Goal: Find specific page/section: Find specific page/section

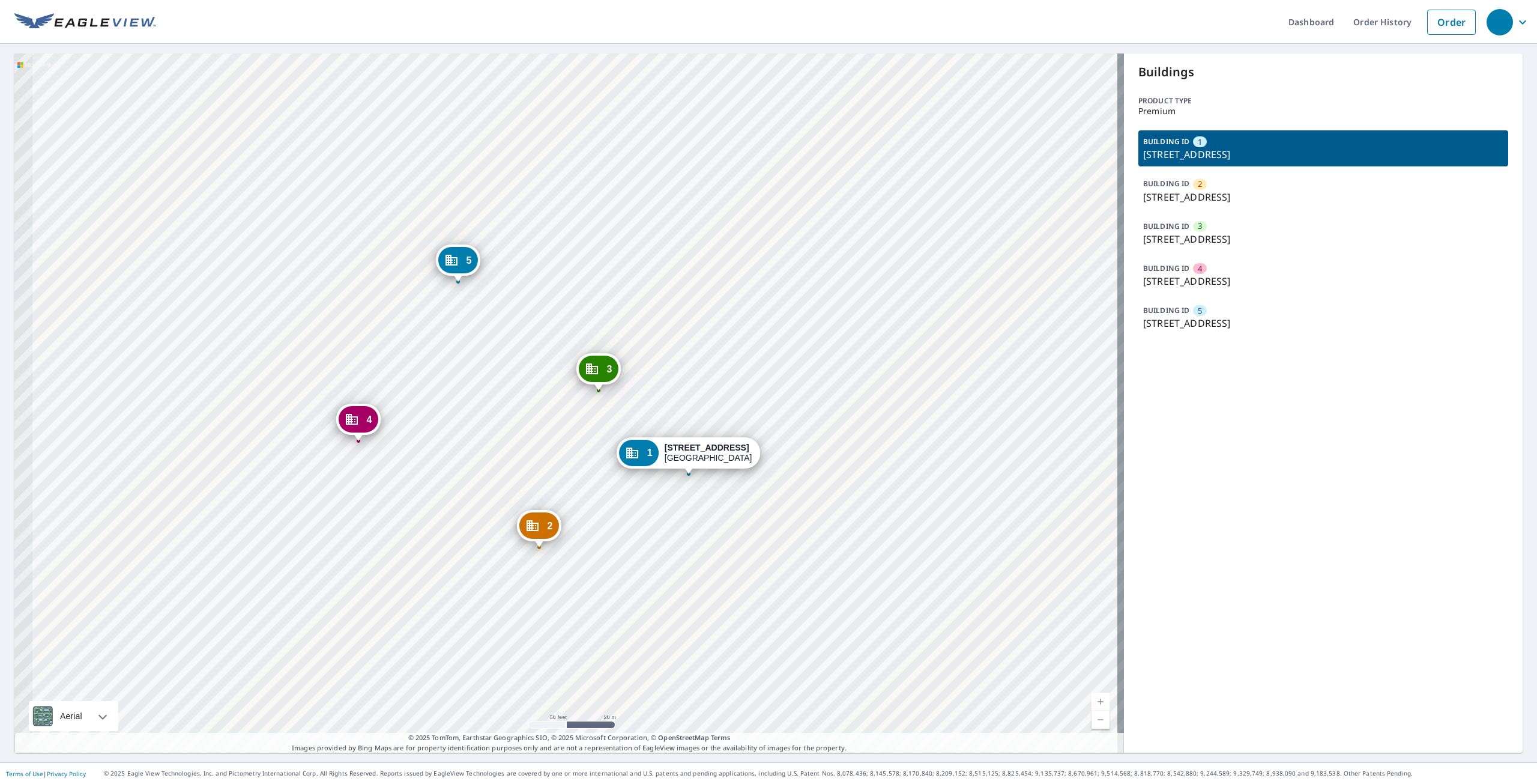
drag, startPoint x: 539, startPoint y: 298, endPoint x: 631, endPoint y: 281, distance: 93.6
click at [631, 281] on div "2 [STREET_ADDRESS] 3 [STREET_ADDRESS] 4 [STREET_ADDRESS] 5 [STREET_ADDRESS] 1 […" at bounding box center [569, 402] width 1110 height 699
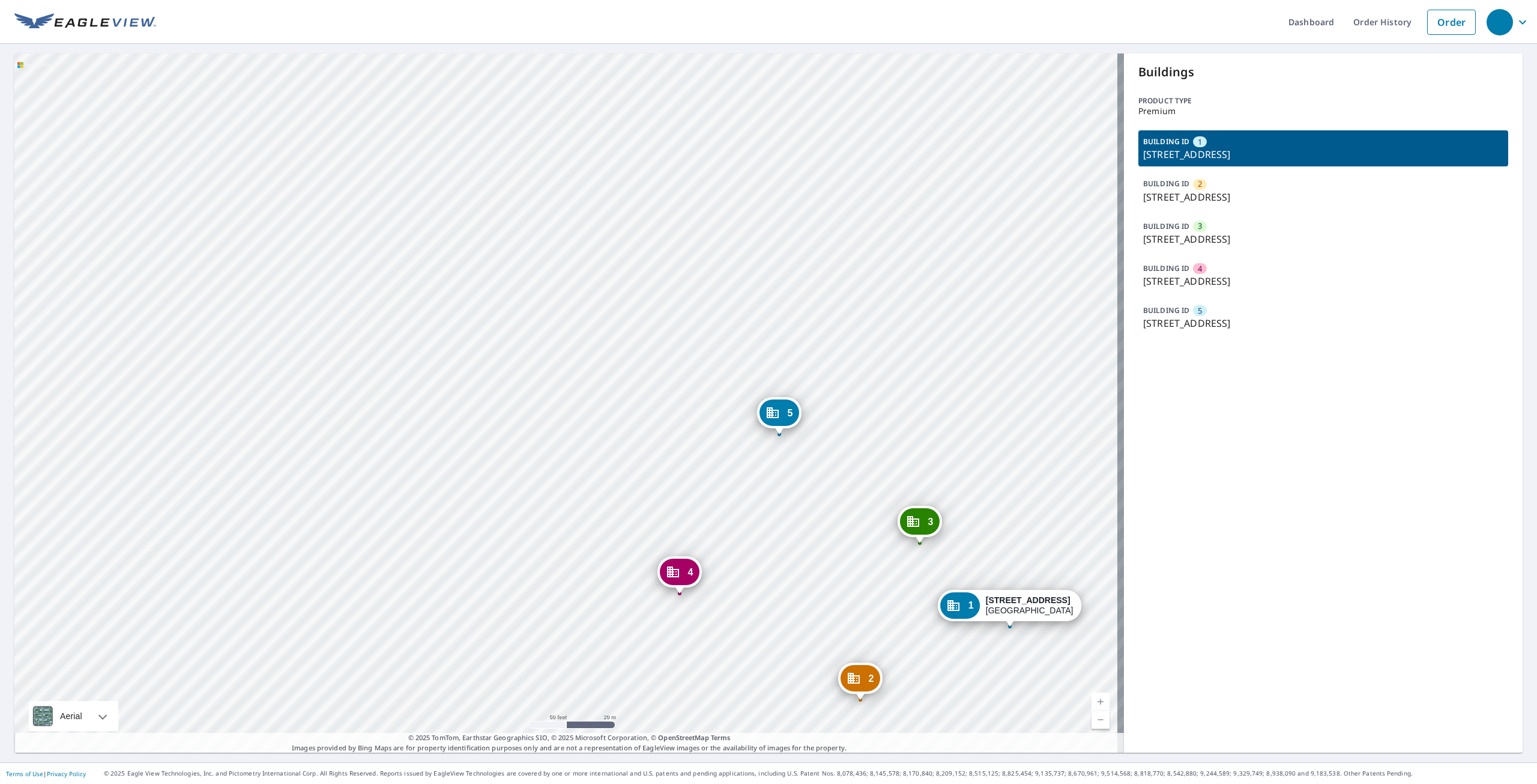
drag, startPoint x: 629, startPoint y: 280, endPoint x: 951, endPoint y: 432, distance: 356.1
click at [951, 432] on div "2 [STREET_ADDRESS] 3 [STREET_ADDRESS] 4 [STREET_ADDRESS] 5 [STREET_ADDRESS] 1 […" at bounding box center [569, 402] width 1110 height 699
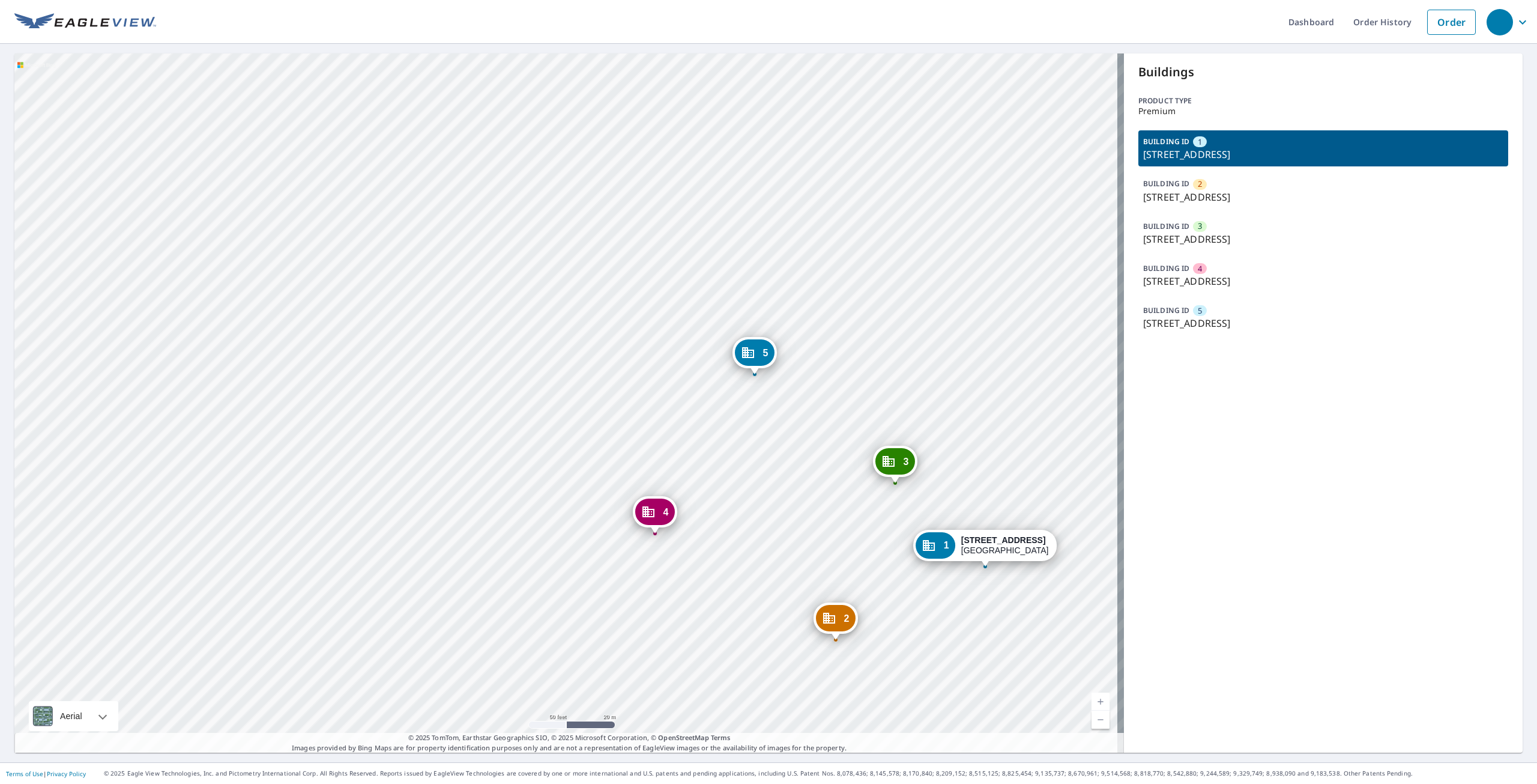
drag, startPoint x: 653, startPoint y: 430, endPoint x: 628, endPoint y: 374, distance: 61.3
click at [628, 374] on div "2 [STREET_ADDRESS] 3 [STREET_ADDRESS] 4 [STREET_ADDRESS] 5 [STREET_ADDRESS] 1 […" at bounding box center [569, 402] width 1110 height 699
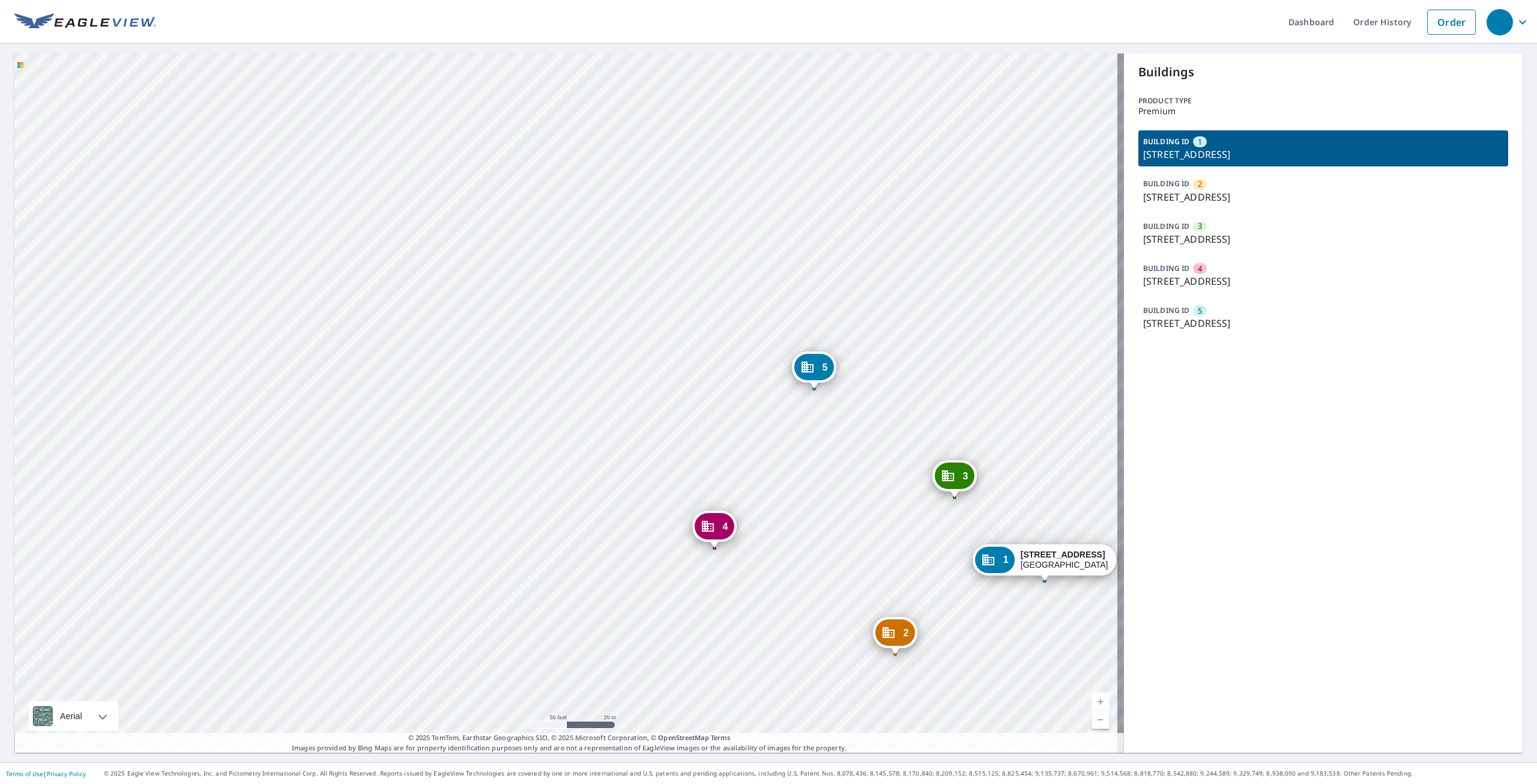
drag, startPoint x: 574, startPoint y: 381, endPoint x: 633, endPoint y: 391, distance: 59.8
click at [633, 391] on div "2 [STREET_ADDRESS] 3 [STREET_ADDRESS] 4 [STREET_ADDRESS] 5 [STREET_ADDRESS] 1 […" at bounding box center [569, 402] width 1110 height 699
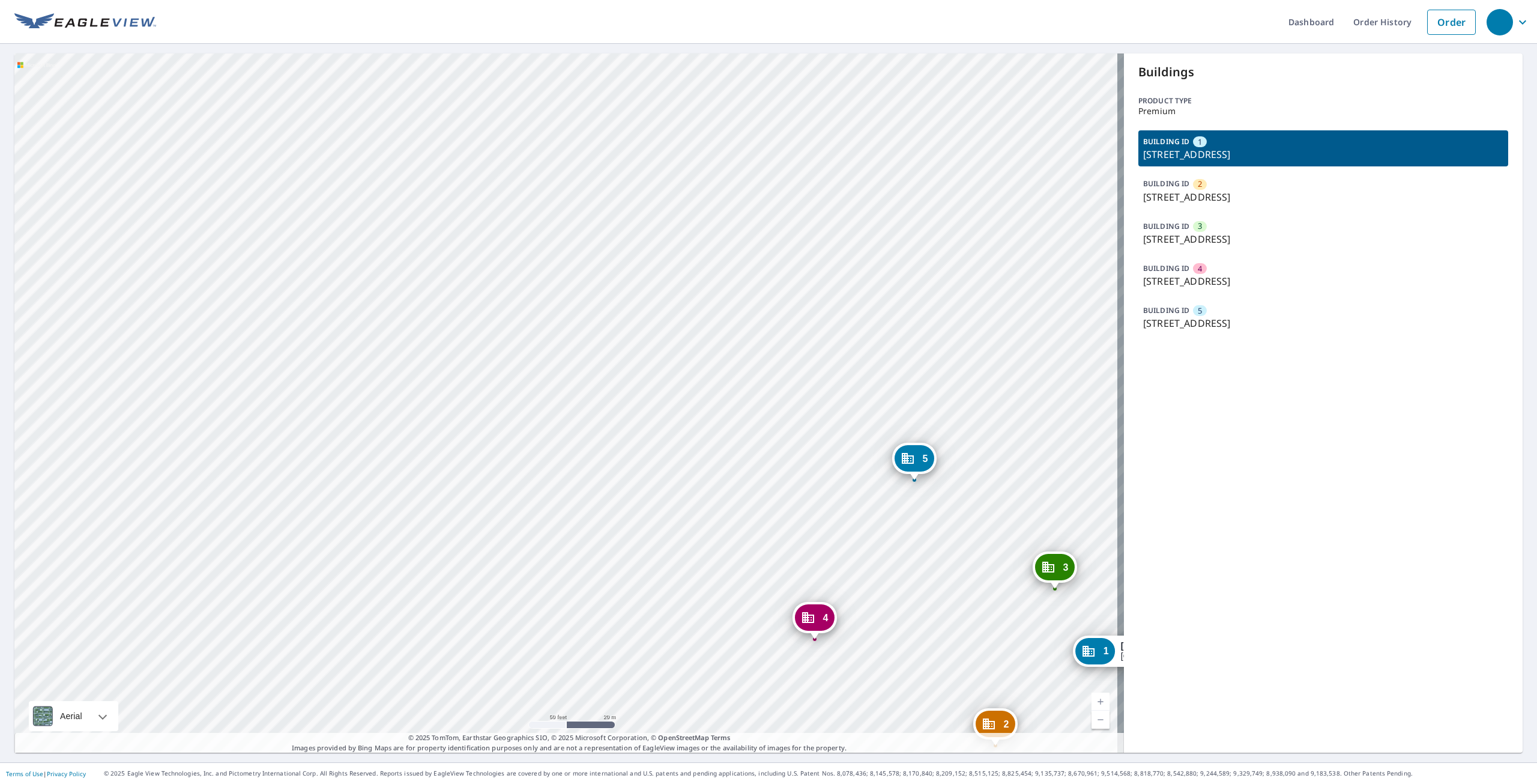
drag, startPoint x: 638, startPoint y: 398, endPoint x: 740, endPoint y: 488, distance: 136.0
click at [740, 488] on div "2 [STREET_ADDRESS] 3 [STREET_ADDRESS] 4 [STREET_ADDRESS] 5 [STREET_ADDRESS] 1 […" at bounding box center [569, 402] width 1110 height 699
drag, startPoint x: 686, startPoint y: 485, endPoint x: 772, endPoint y: 527, distance: 95.7
click at [772, 527] on div "2 [STREET_ADDRESS] 3 [STREET_ADDRESS] 4 [STREET_ADDRESS] 5 [STREET_ADDRESS] 1 […" at bounding box center [569, 402] width 1110 height 699
drag, startPoint x: 716, startPoint y: 484, endPoint x: 808, endPoint y: 402, distance: 123.2
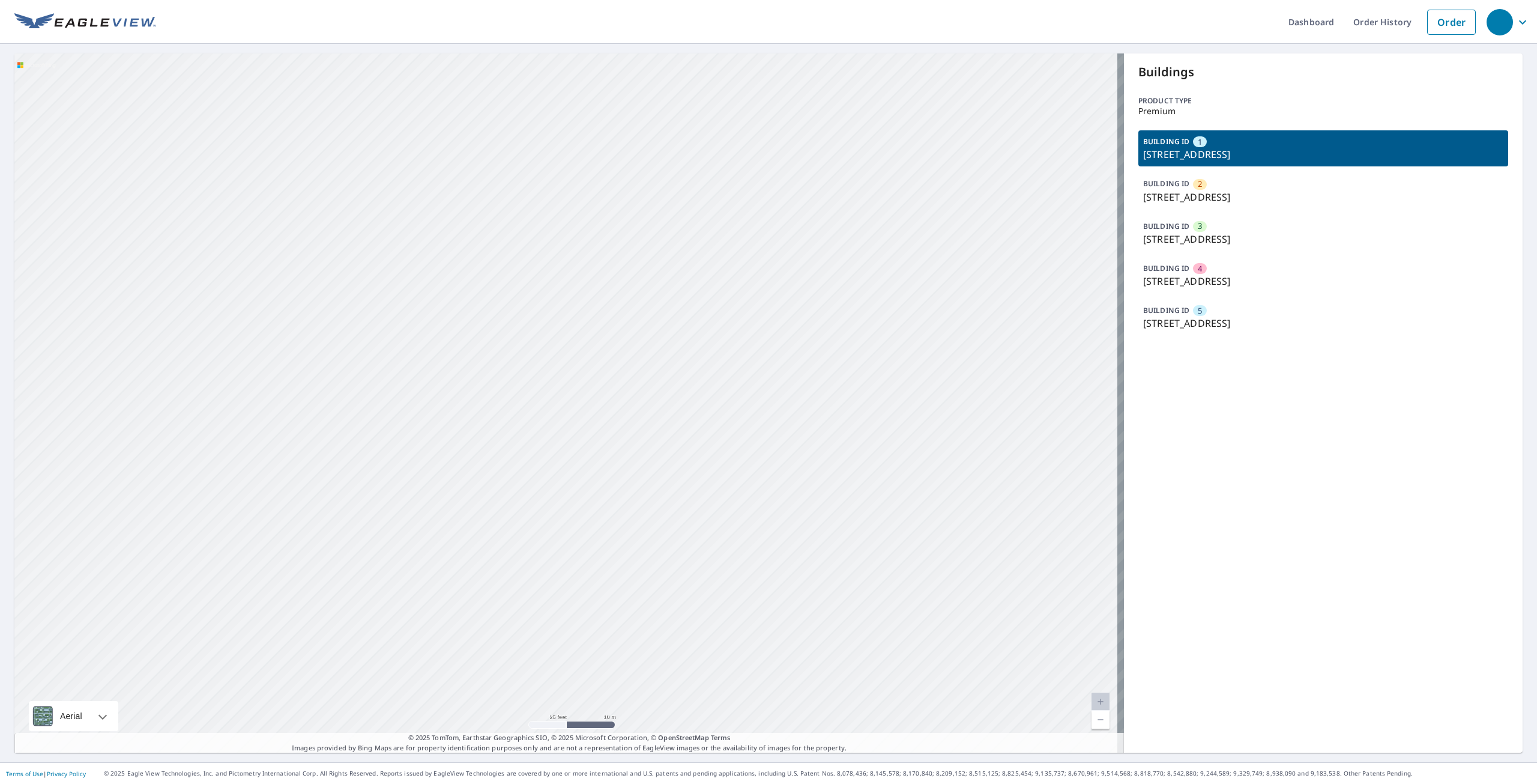
click at [808, 402] on div "2 [STREET_ADDRESS] 3 [STREET_ADDRESS] 4 [STREET_ADDRESS] 5 [STREET_ADDRESS] 1 […" at bounding box center [569, 402] width 1110 height 699
drag, startPoint x: 799, startPoint y: 448, endPoint x: 799, endPoint y: 401, distance: 47.0
click at [799, 401] on div "2 [STREET_ADDRESS] 3 [STREET_ADDRESS] 4 [STREET_ADDRESS] 5 [STREET_ADDRESS] 1 […" at bounding box center [569, 402] width 1110 height 699
click at [392, 273] on div "2 [STREET_ADDRESS] 3 [STREET_ADDRESS] 4 [STREET_ADDRESS] 5 [STREET_ADDRESS] 1 […" at bounding box center [569, 402] width 1110 height 699
drag, startPoint x: 746, startPoint y: 431, endPoint x: 687, endPoint y: 482, distance: 78.0
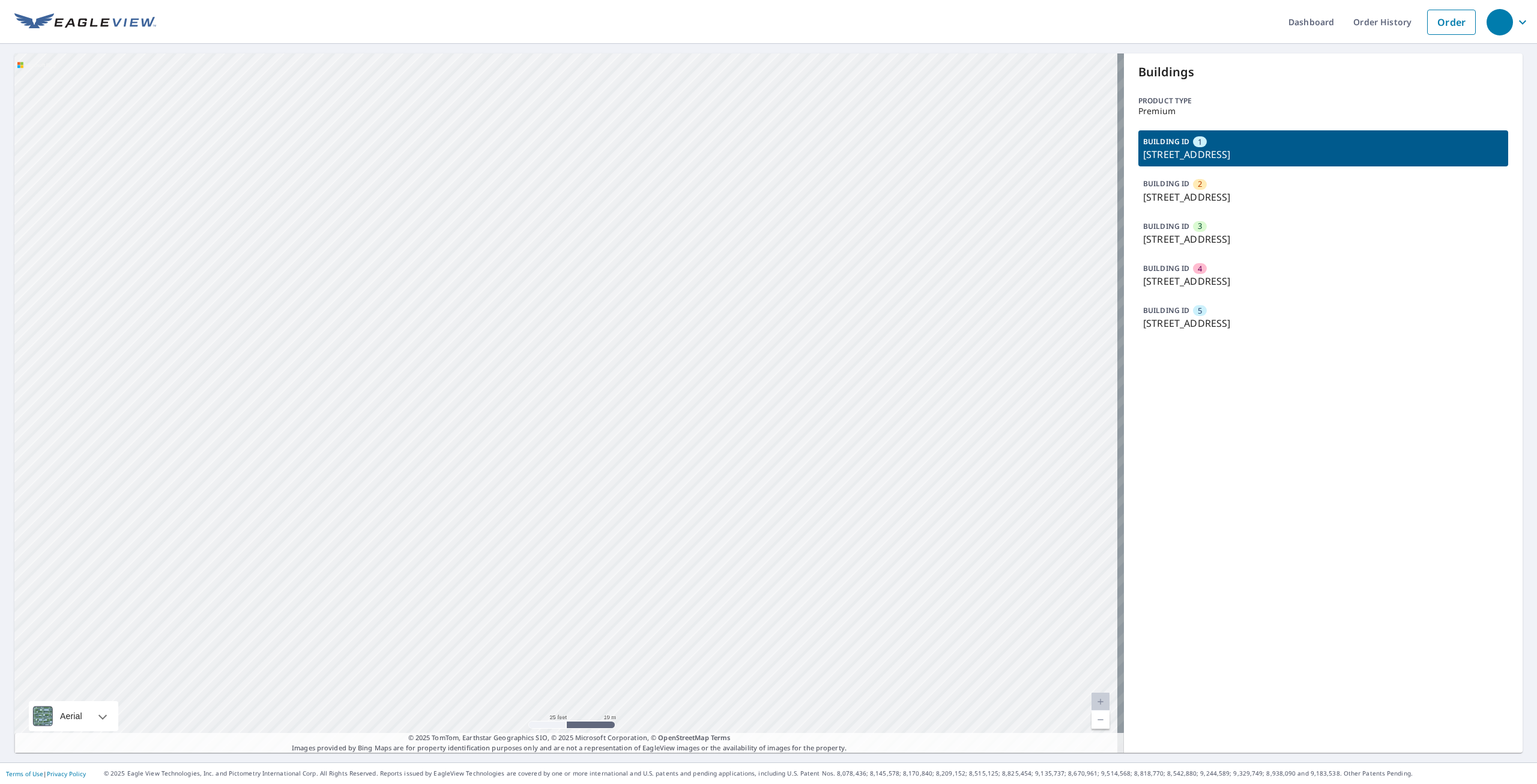
click at [687, 482] on div "2 [STREET_ADDRESS] 3 [STREET_ADDRESS] 4 [STREET_ADDRESS] 5 [STREET_ADDRESS] 1 […" at bounding box center [569, 402] width 1110 height 699
drag, startPoint x: 710, startPoint y: 395, endPoint x: 819, endPoint y: 445, distance: 119.9
click at [819, 445] on div "2 [STREET_ADDRESS] 3 [STREET_ADDRESS] 4 [STREET_ADDRESS] 5 [STREET_ADDRESS] 1 […" at bounding box center [569, 402] width 1110 height 699
drag, startPoint x: 793, startPoint y: 498, endPoint x: 782, endPoint y: 481, distance: 20.2
click at [782, 480] on div "2 [STREET_ADDRESS] 3 [STREET_ADDRESS] 4 [STREET_ADDRESS] 5 [STREET_ADDRESS] 1 […" at bounding box center [569, 402] width 1110 height 699
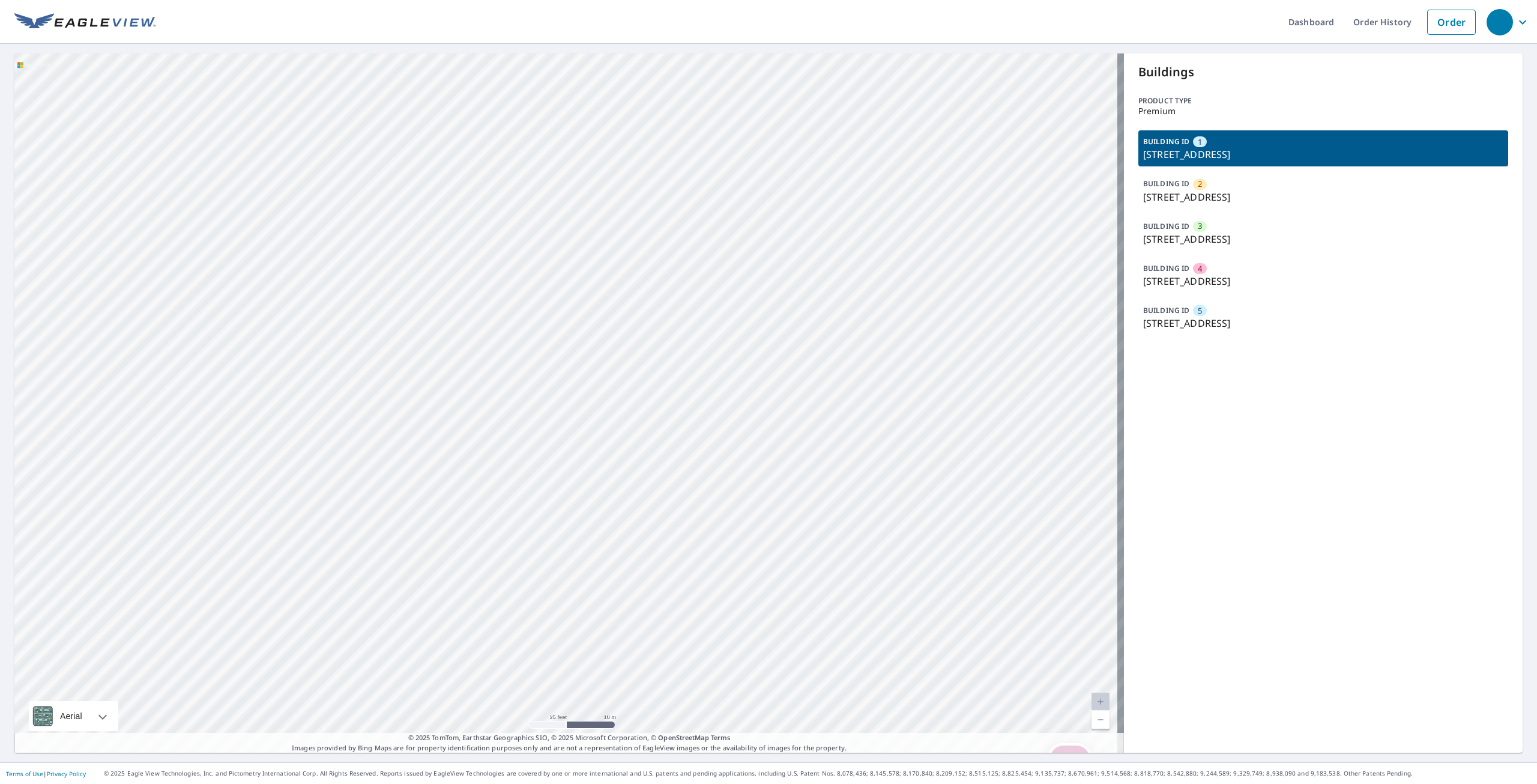
drag, startPoint x: 843, startPoint y: 481, endPoint x: 713, endPoint y: 317, distance: 209.3
click at [713, 317] on div "2 [STREET_ADDRESS] 3 [STREET_ADDRESS] 4 [STREET_ADDRESS] 5 [STREET_ADDRESS] 1 […" at bounding box center [569, 402] width 1110 height 699
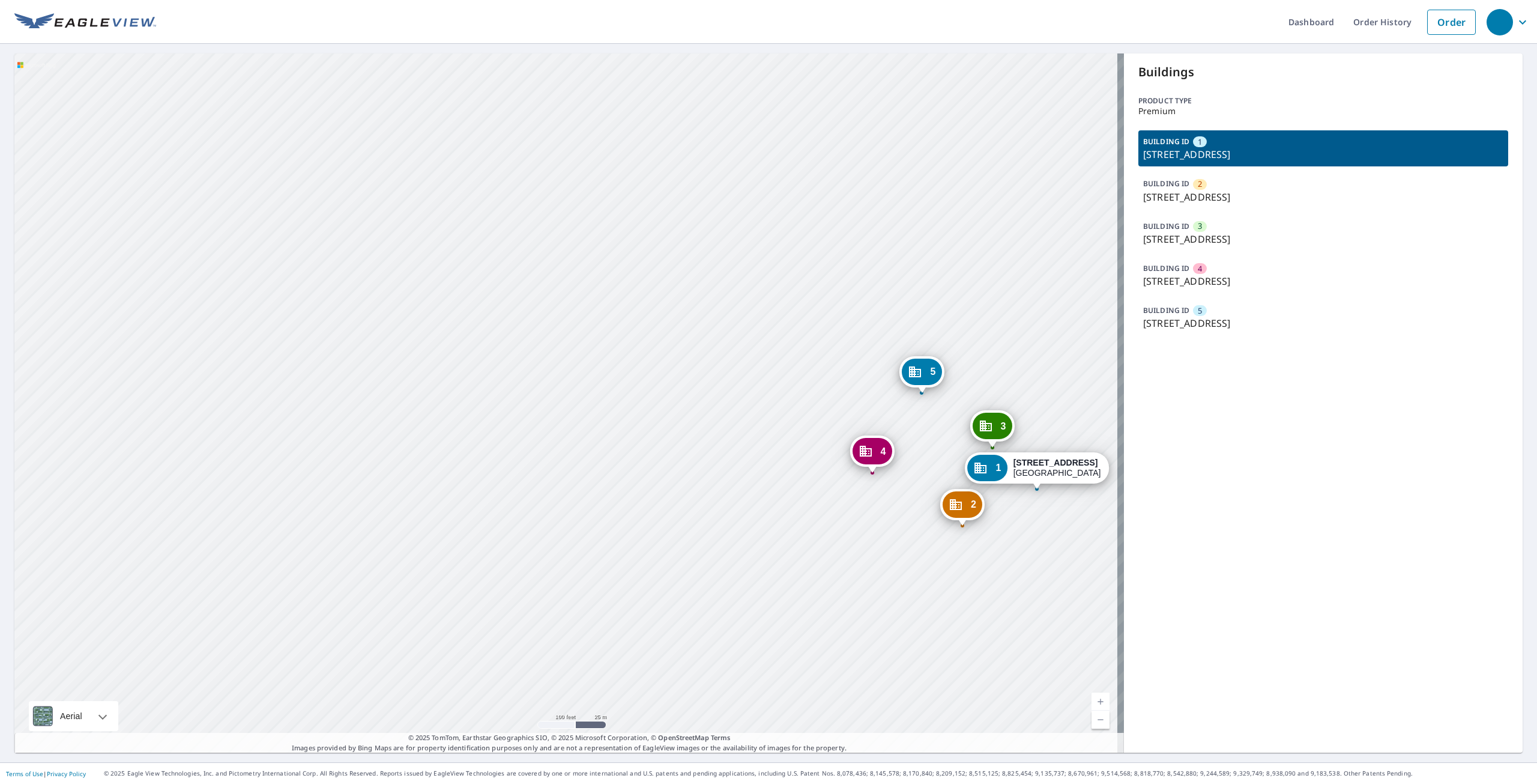
drag, startPoint x: 760, startPoint y: 361, endPoint x: 796, endPoint y: 369, distance: 36.9
click at [795, 369] on div "2 [STREET_ADDRESS] 3 [STREET_ADDRESS] 4 [STREET_ADDRESS] 5 [STREET_ADDRESS] 1 […" at bounding box center [569, 402] width 1110 height 699
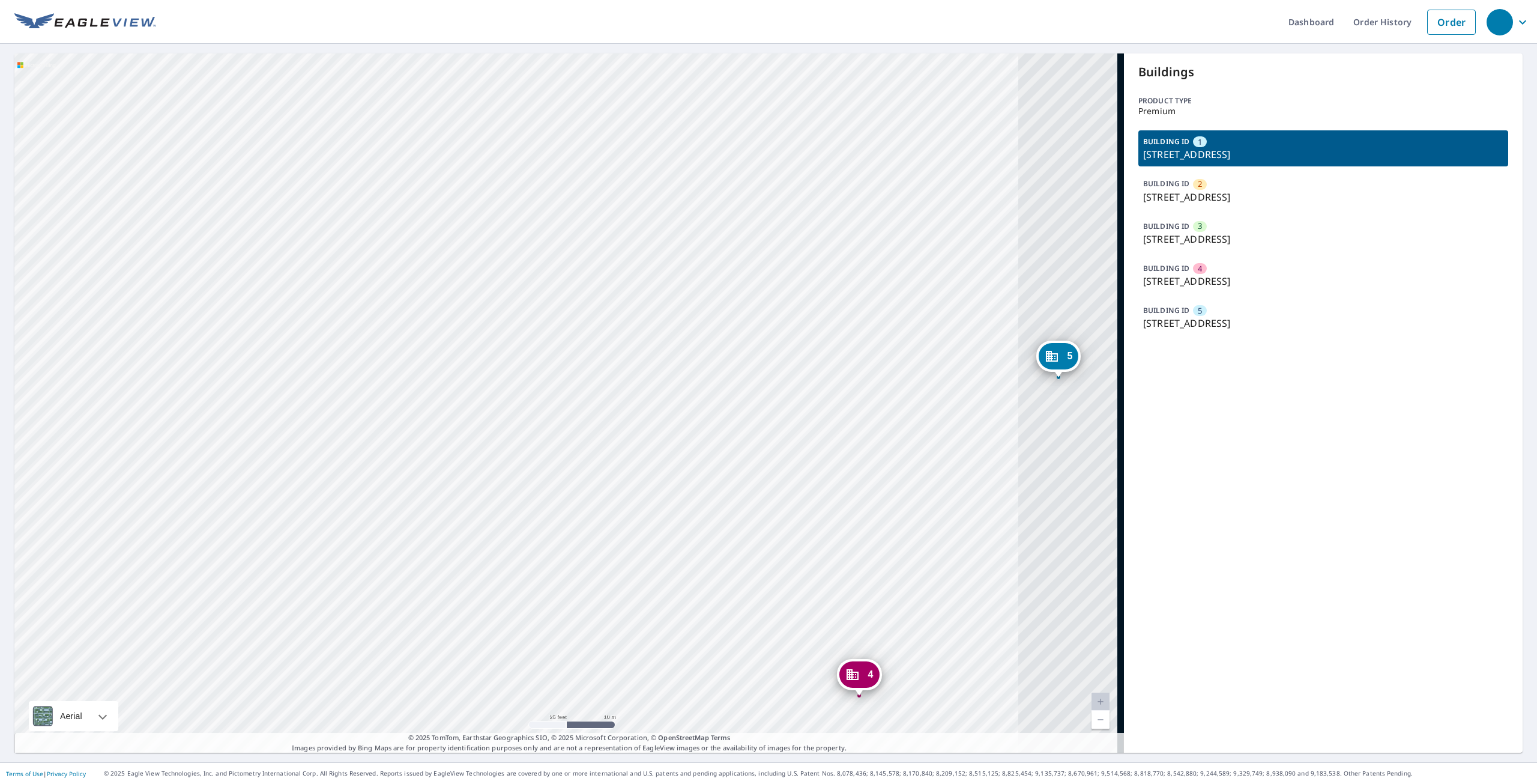
drag, startPoint x: 836, startPoint y: 432, endPoint x: 355, endPoint y: 279, distance: 504.7
click at [353, 280] on div "2 [STREET_ADDRESS] 3 [STREET_ADDRESS] 4 [STREET_ADDRESS] 5 [STREET_ADDRESS] 1 […" at bounding box center [569, 402] width 1110 height 699
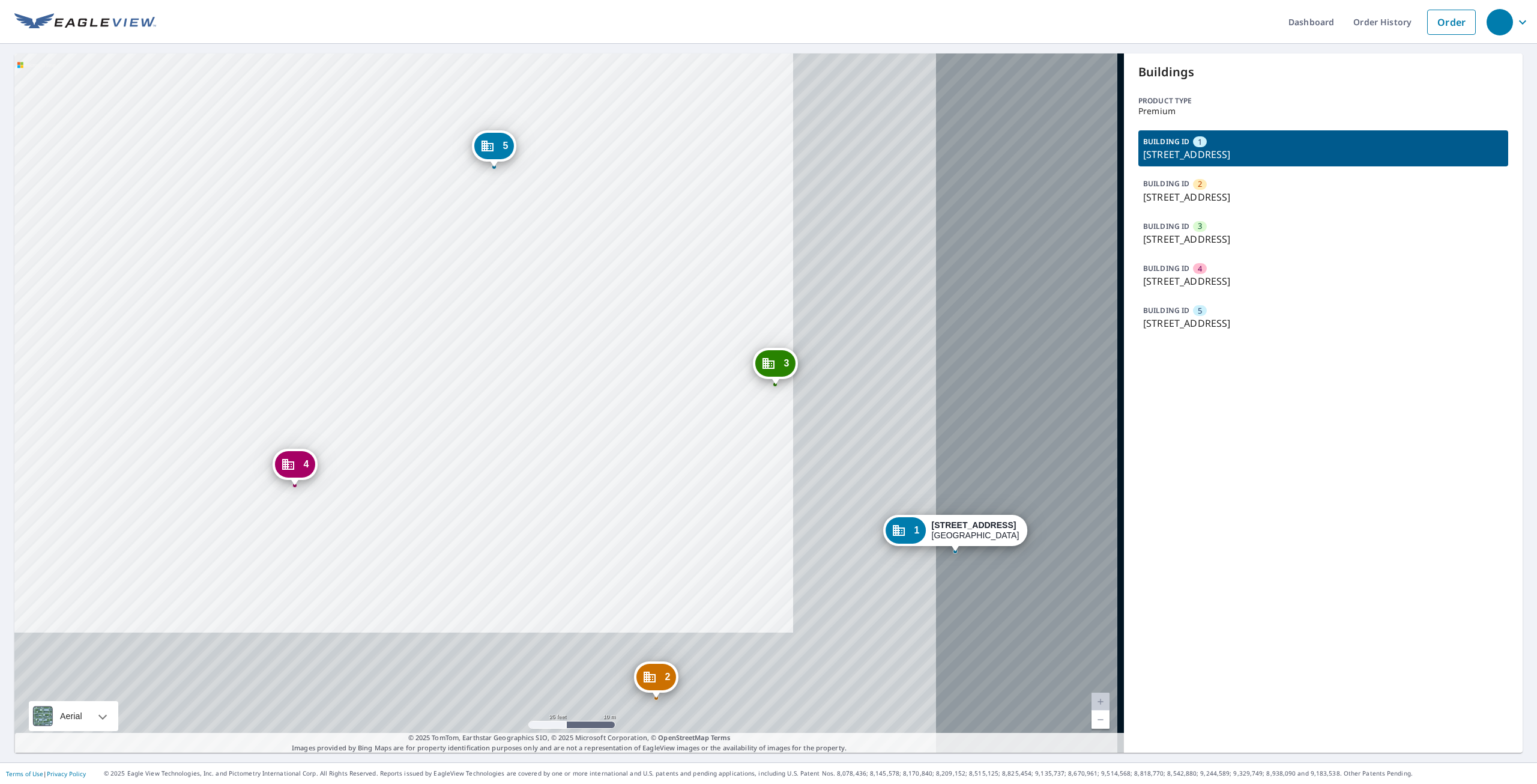
drag, startPoint x: 352, startPoint y: 344, endPoint x: 345, endPoint y: 344, distance: 7.0
click at [345, 344] on div "2 [STREET_ADDRESS] 3 [STREET_ADDRESS] 4 [STREET_ADDRESS] 5 [STREET_ADDRESS] 1 […" at bounding box center [569, 402] width 1110 height 699
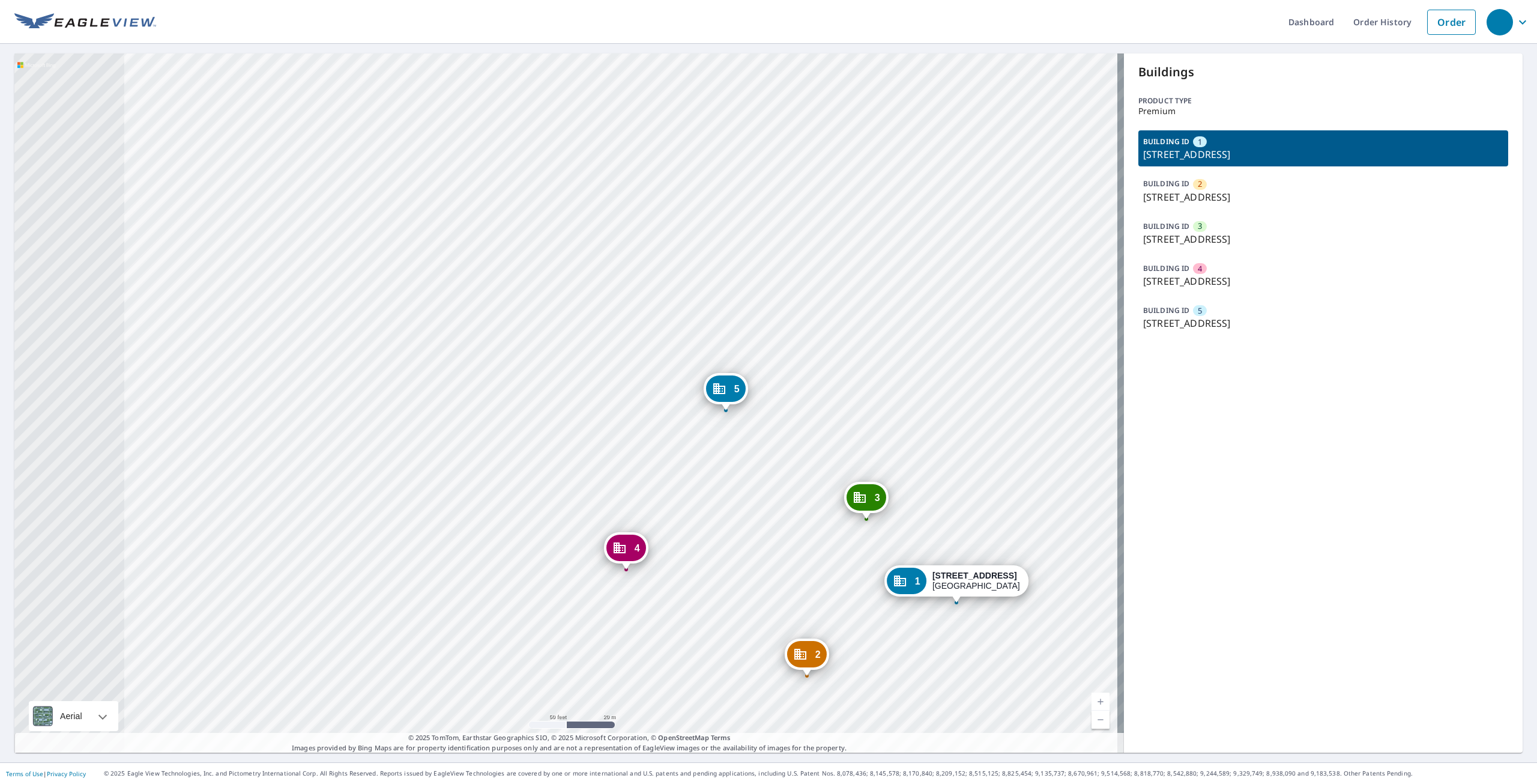
drag, startPoint x: 353, startPoint y: 355, endPoint x: 642, endPoint y: 504, distance: 325.1
click at [644, 508] on div "2 [STREET_ADDRESS] 3 [STREET_ADDRESS] 4 [STREET_ADDRESS] 5 [STREET_ADDRESS] 1 […" at bounding box center [569, 402] width 1110 height 699
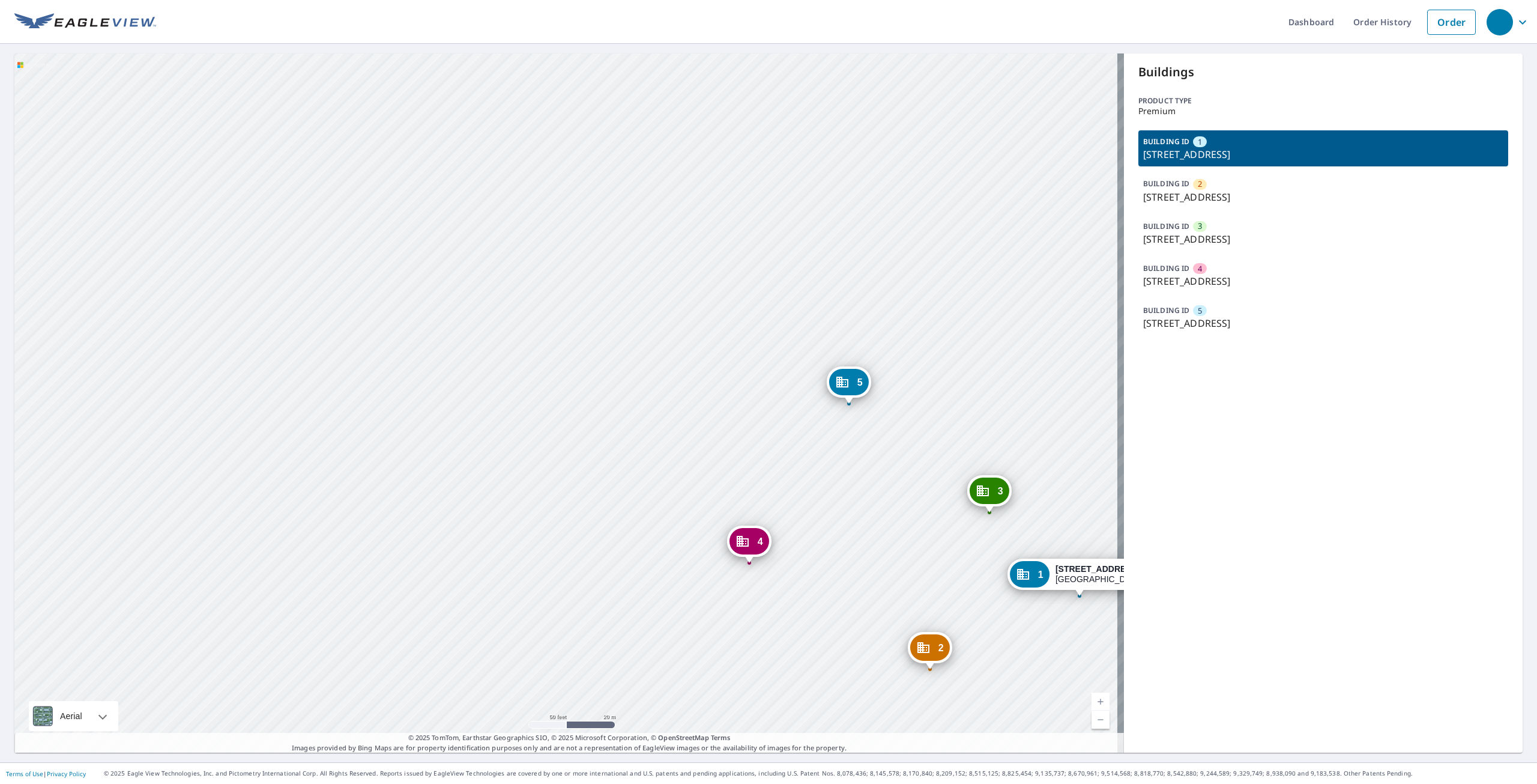
drag, startPoint x: 663, startPoint y: 509, endPoint x: 710, endPoint y: 478, distance: 56.3
click at [710, 478] on div "2 [STREET_ADDRESS] 3 [STREET_ADDRESS] 4 [STREET_ADDRESS] 5 [STREET_ADDRESS] 1 […" at bounding box center [569, 402] width 1110 height 699
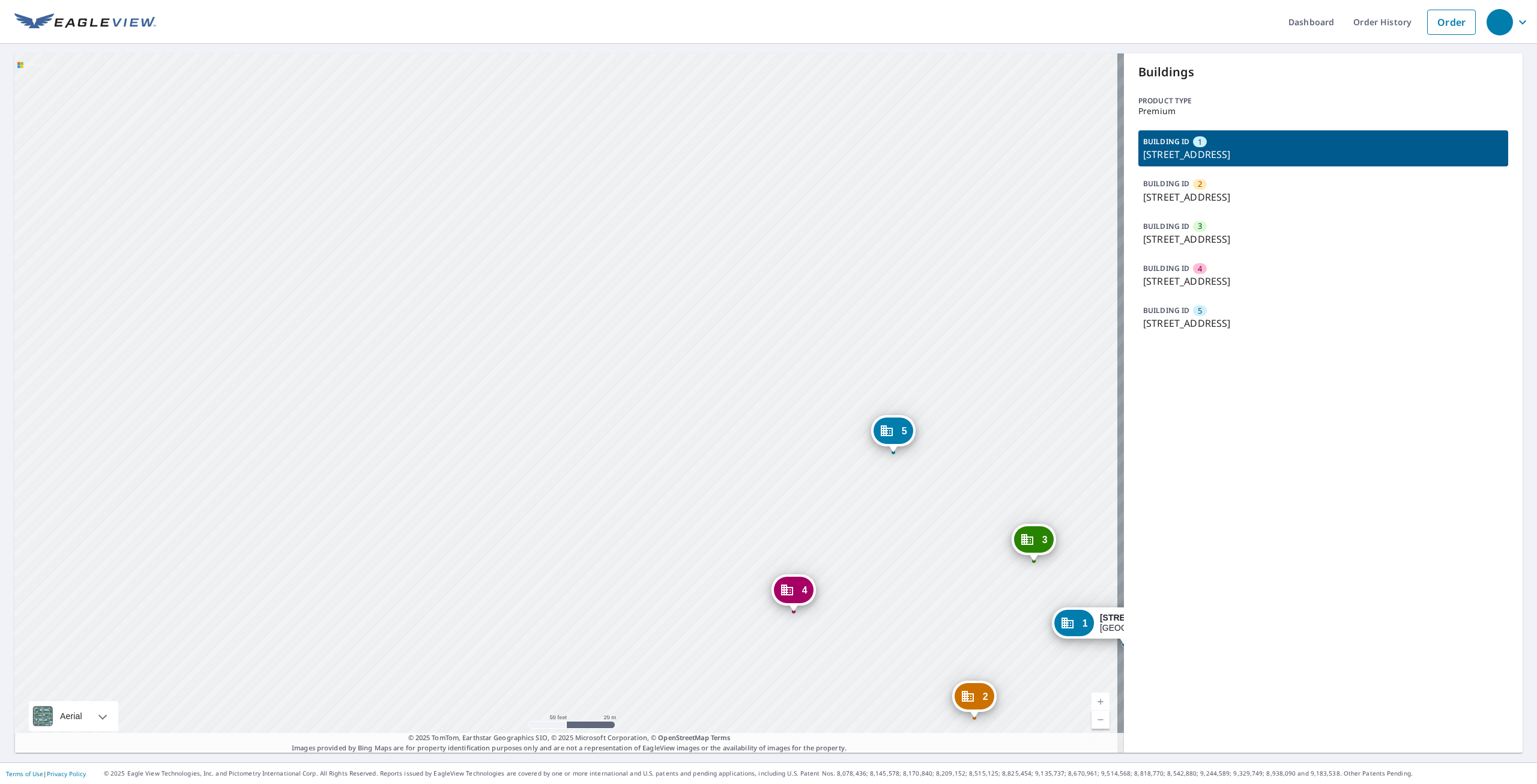
drag, startPoint x: 691, startPoint y: 434, endPoint x: 735, endPoint y: 483, distance: 65.9
click at [735, 483] on div "2 [STREET_ADDRESS] 3 [STREET_ADDRESS] 4 [STREET_ADDRESS] 5 [STREET_ADDRESS] 1 […" at bounding box center [569, 402] width 1110 height 699
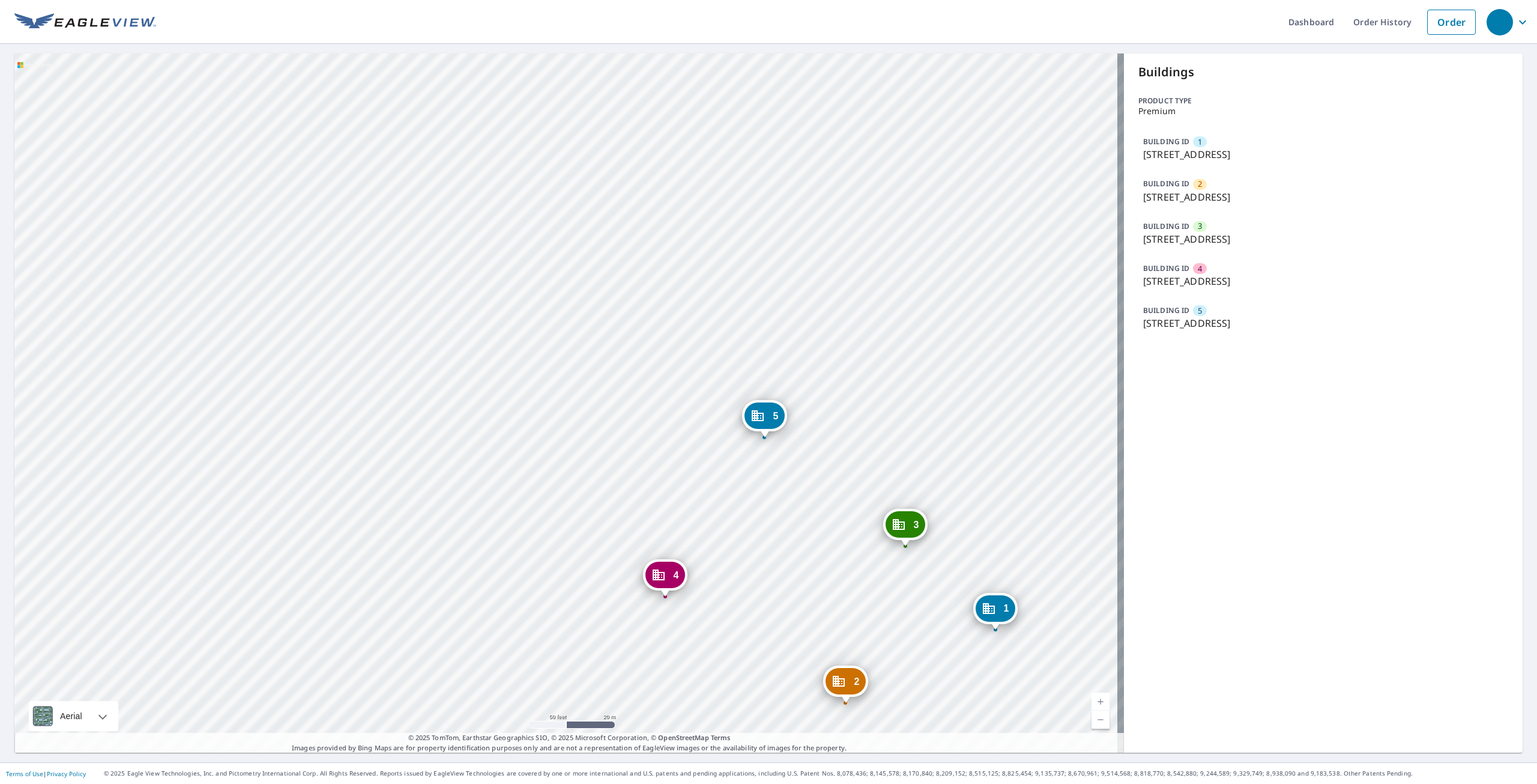
drag, startPoint x: 664, startPoint y: 533, endPoint x: 954, endPoint y: 668, distance: 319.9
click at [948, 669] on div "2 [STREET_ADDRESS] 3 [STREET_ADDRESS] 4 [STREET_ADDRESS] 5 [STREET_ADDRESS] 1 […" at bounding box center [569, 402] width 1110 height 699
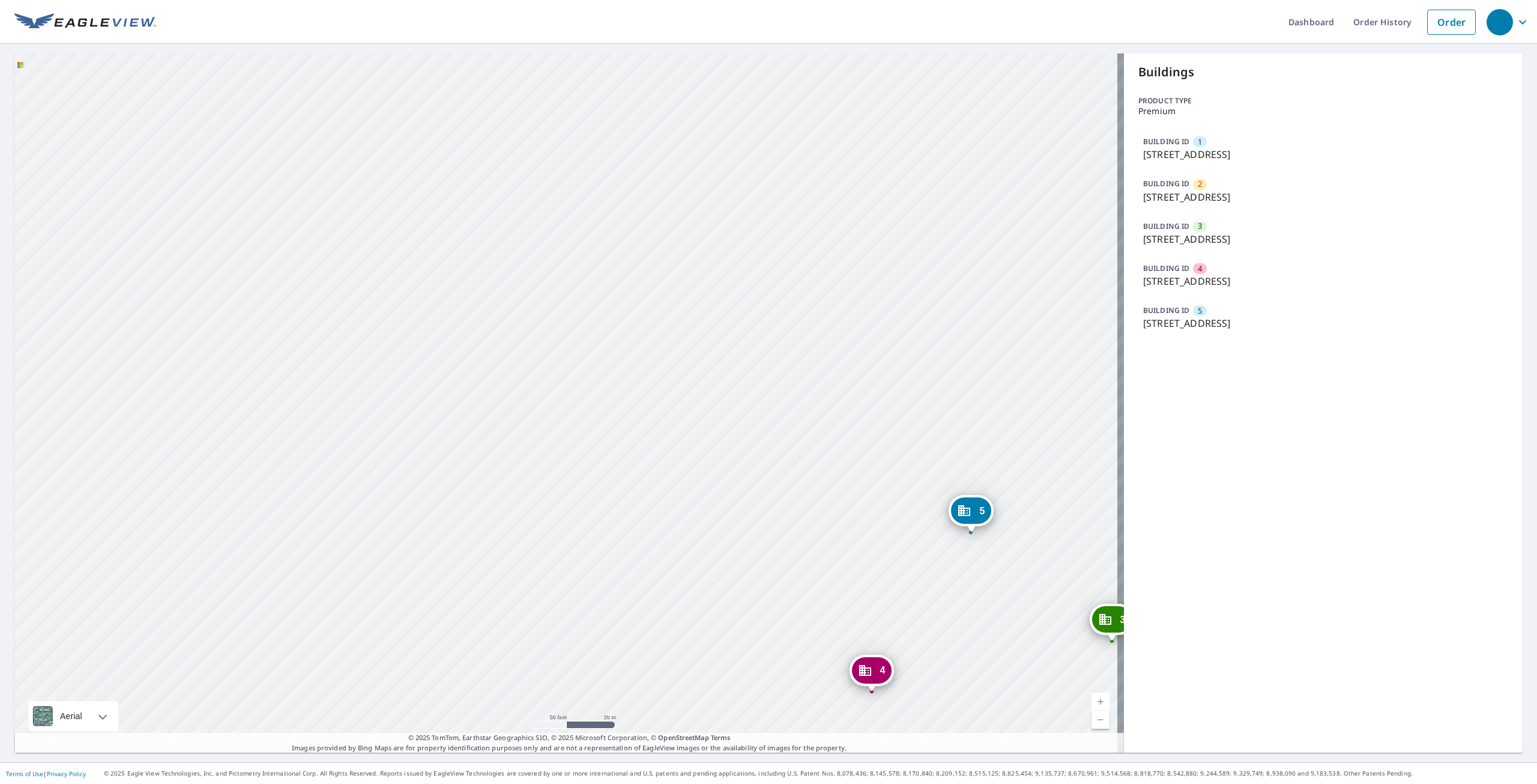
drag, startPoint x: 642, startPoint y: 444, endPoint x: 745, endPoint y: 506, distance: 120.2
click at [742, 507] on div "2 [STREET_ADDRESS] 3 [STREET_ADDRESS] 4 [STREET_ADDRESS] 5 [STREET_ADDRESS] 1 […" at bounding box center [569, 402] width 1110 height 699
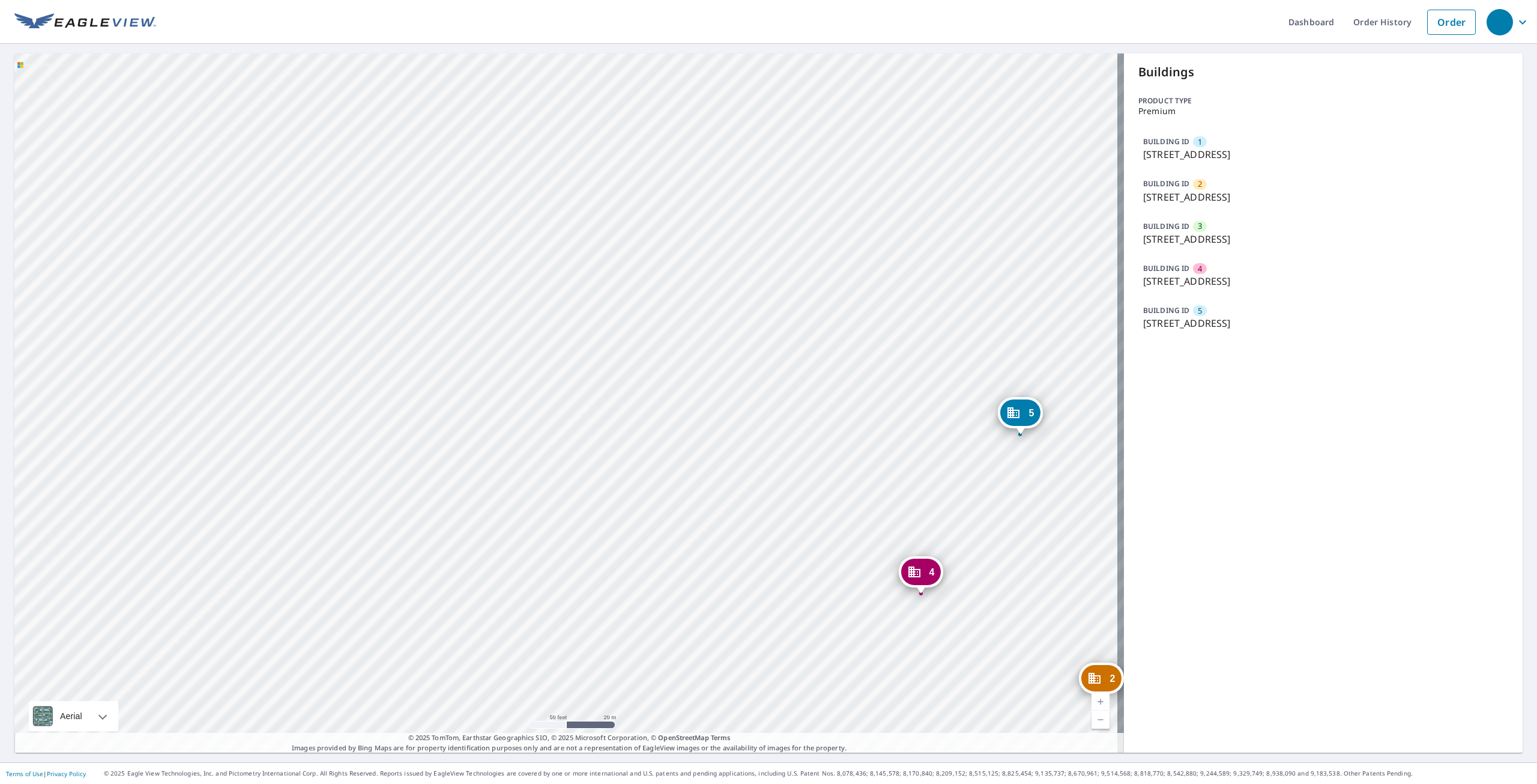
drag, startPoint x: 711, startPoint y: 460, endPoint x: 737, endPoint y: 355, distance: 108.2
click at [737, 355] on div "2 [STREET_ADDRESS] 3 [STREET_ADDRESS] 4 [STREET_ADDRESS] 5 [STREET_ADDRESS] 1 […" at bounding box center [569, 402] width 1110 height 699
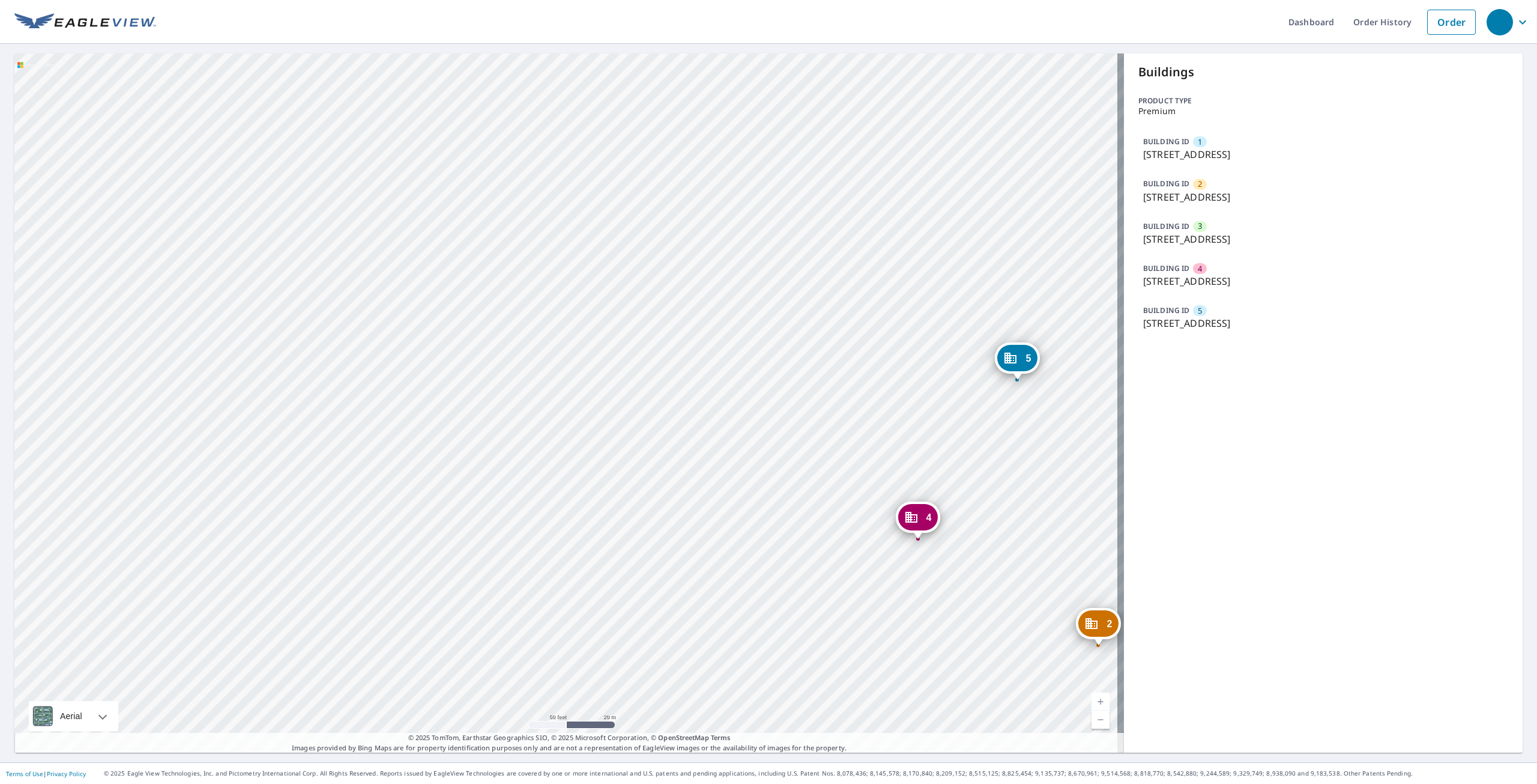
drag, startPoint x: 741, startPoint y: 392, endPoint x: 739, endPoint y: 336, distance: 56.0
click at [739, 336] on div "2 [STREET_ADDRESS] 3 [STREET_ADDRESS] 4 [STREET_ADDRESS] 5 [STREET_ADDRESS] 1 […" at bounding box center [569, 402] width 1110 height 699
drag, startPoint x: 741, startPoint y: 330, endPoint x: 886, endPoint y: 423, distance: 172.3
click at [886, 423] on div "2 [STREET_ADDRESS] 3 [STREET_ADDRESS] 4 [STREET_ADDRESS] 5 [STREET_ADDRESS] 1 […" at bounding box center [569, 402] width 1110 height 699
click at [808, 384] on div "2 [STREET_ADDRESS] 3 [STREET_ADDRESS] 4 [STREET_ADDRESS] 5 [STREET_ADDRESS] 1 […" at bounding box center [569, 402] width 1110 height 699
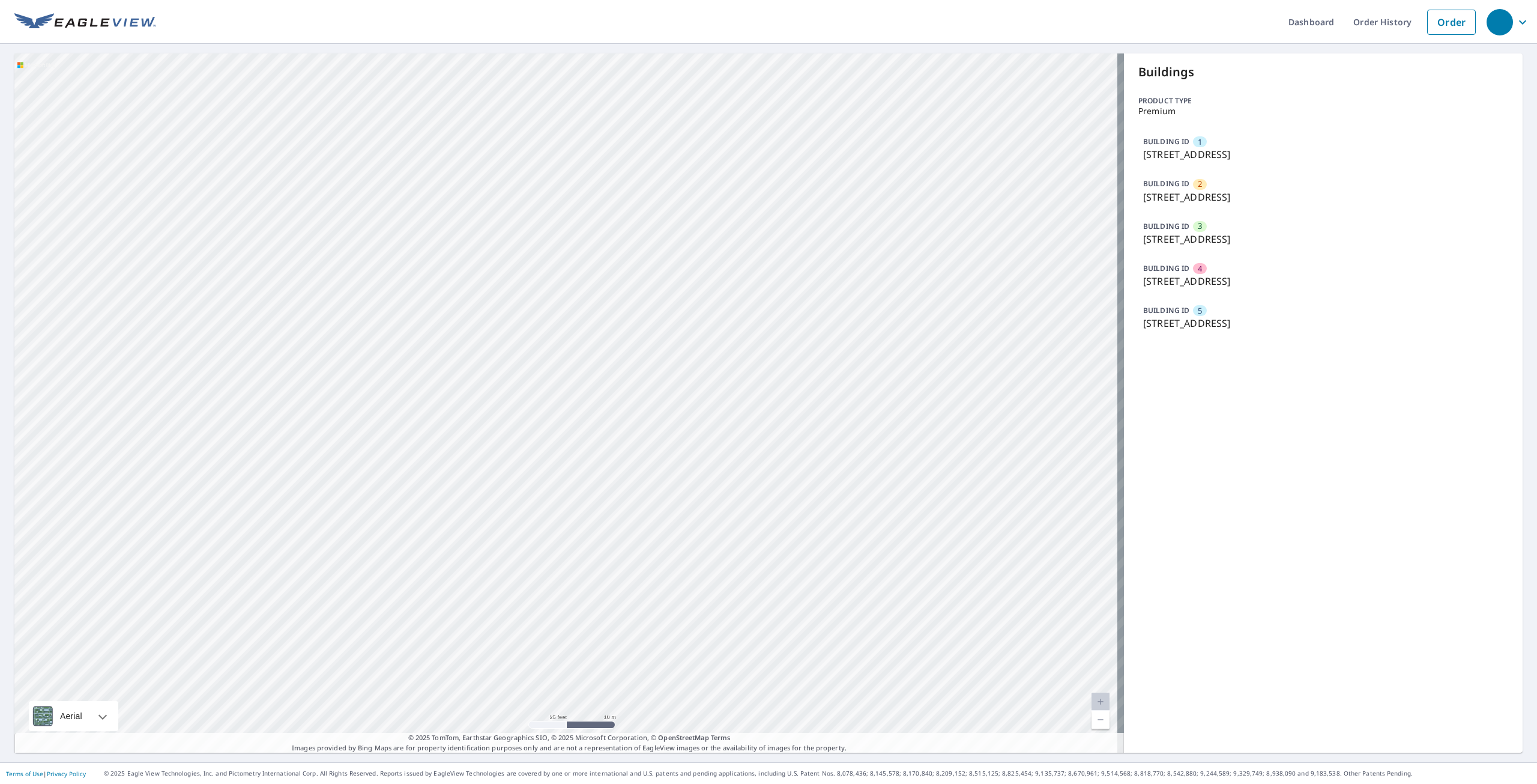
drag, startPoint x: 823, startPoint y: 383, endPoint x: 741, endPoint y: 345, distance: 90.4
click at [741, 345] on div "2 [STREET_ADDRESS] 3 [STREET_ADDRESS] 4 [STREET_ADDRESS] 5 [STREET_ADDRESS] 1 […" at bounding box center [569, 402] width 1110 height 699
drag, startPoint x: 768, startPoint y: 352, endPoint x: 754, endPoint y: 371, distance: 23.6
click at [749, 361] on div "2 [STREET_ADDRESS] 3 [STREET_ADDRESS] 4 [STREET_ADDRESS] 5 [STREET_ADDRESS] 1 […" at bounding box center [569, 402] width 1110 height 699
